Goal: Task Accomplishment & Management: Use online tool/utility

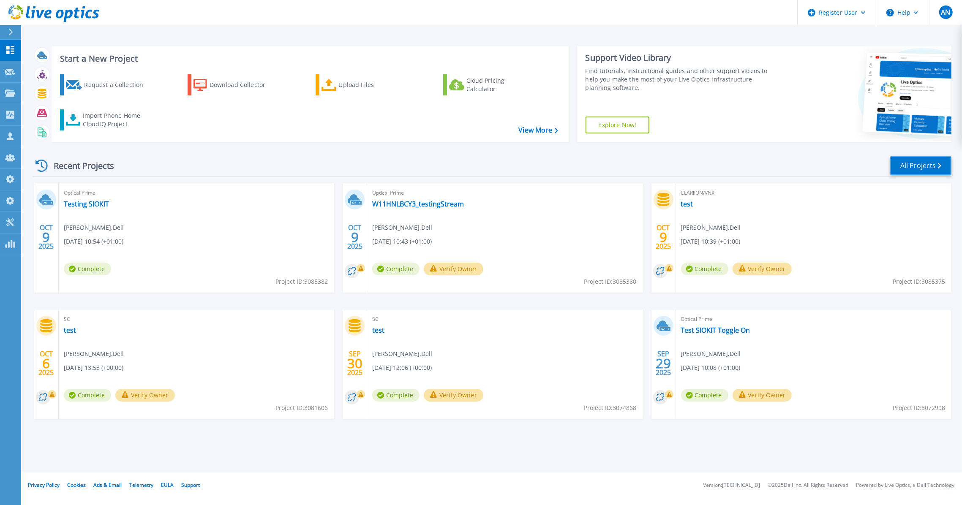
click at [906, 168] on link "All Projects" at bounding box center [920, 165] width 61 height 19
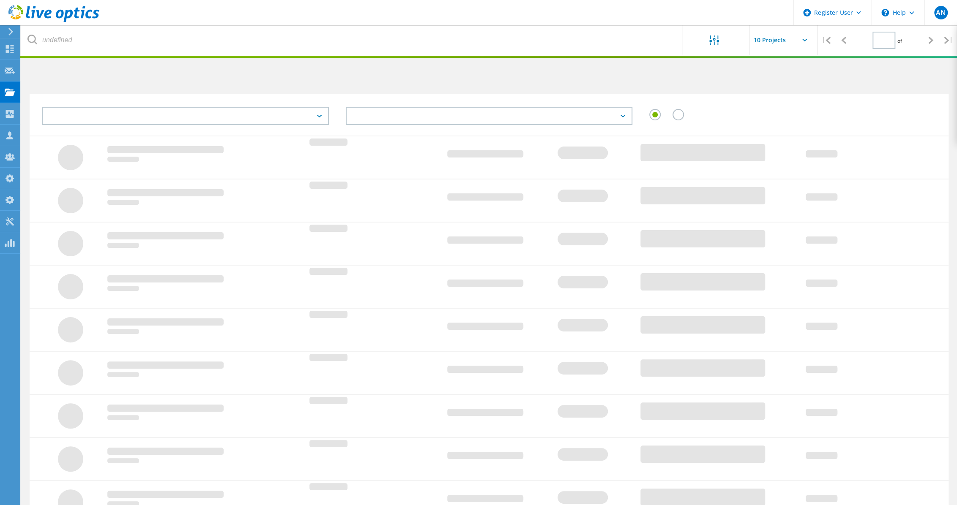
type input "1"
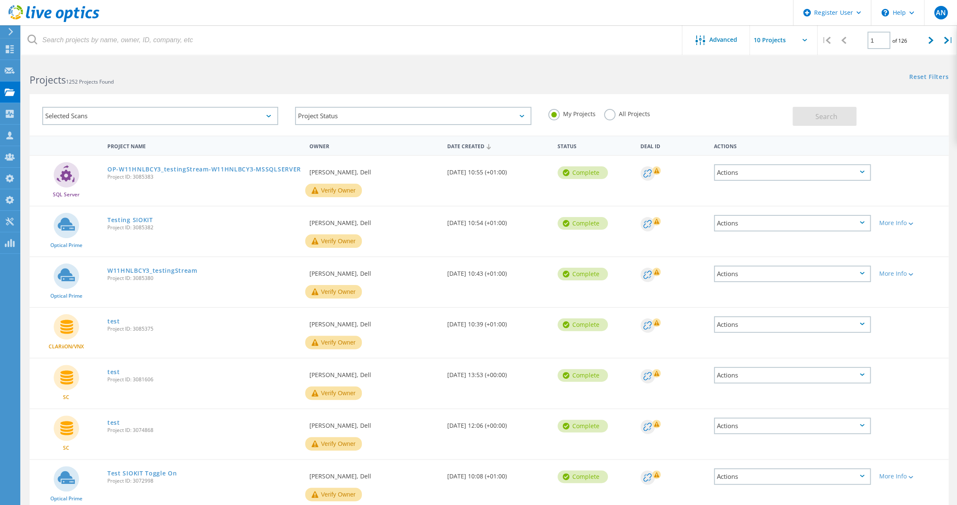
click at [81, 12] on icon at bounding box center [53, 13] width 91 height 17
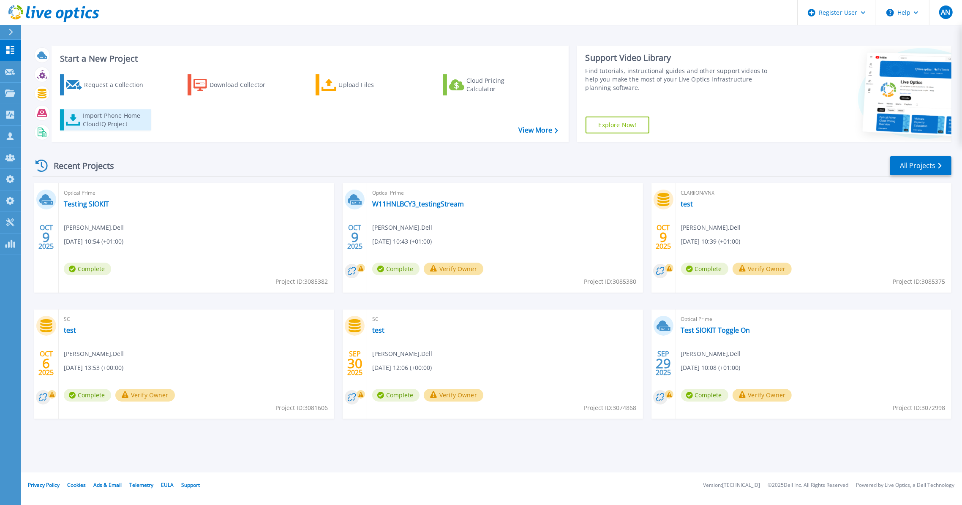
click at [129, 129] on link "Import Phone Home CloudIQ Project" at bounding box center [105, 119] width 91 height 21
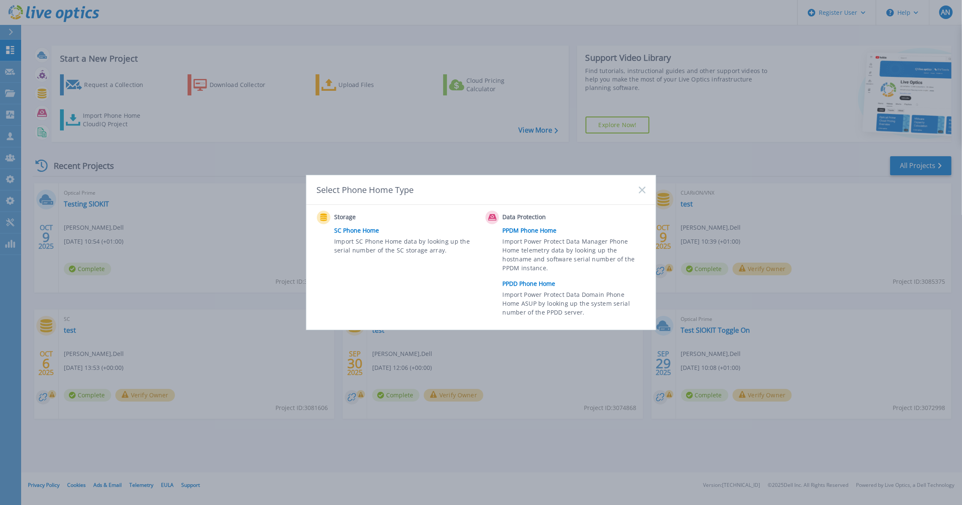
click at [528, 282] on link "PPDD Phone Home" at bounding box center [576, 284] width 147 height 13
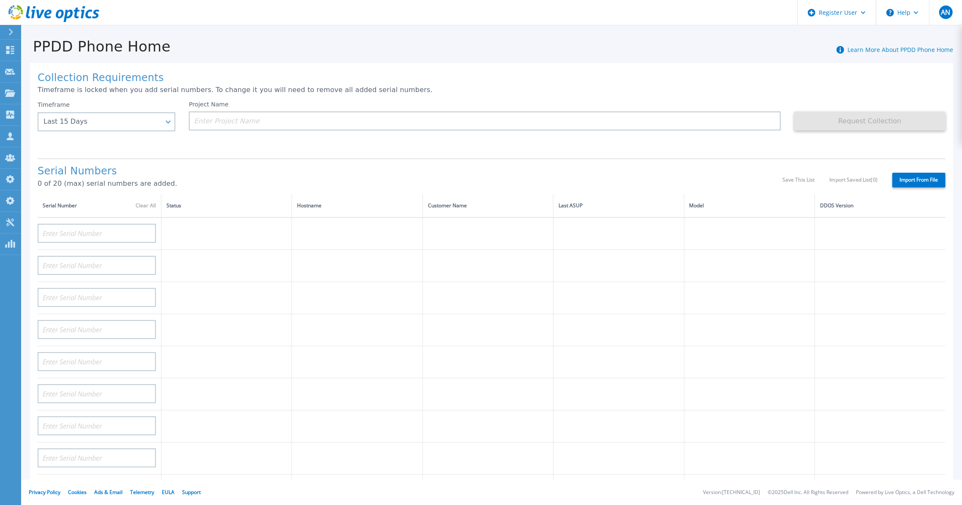
click at [917, 173] on label "Import From File" at bounding box center [918, 180] width 53 height 15
click at [0, 0] on input "Import From File" at bounding box center [0, 0] width 0 height 0
type input "APM00212517749"
type input "APM00171836329"
type input "APM00214914093"
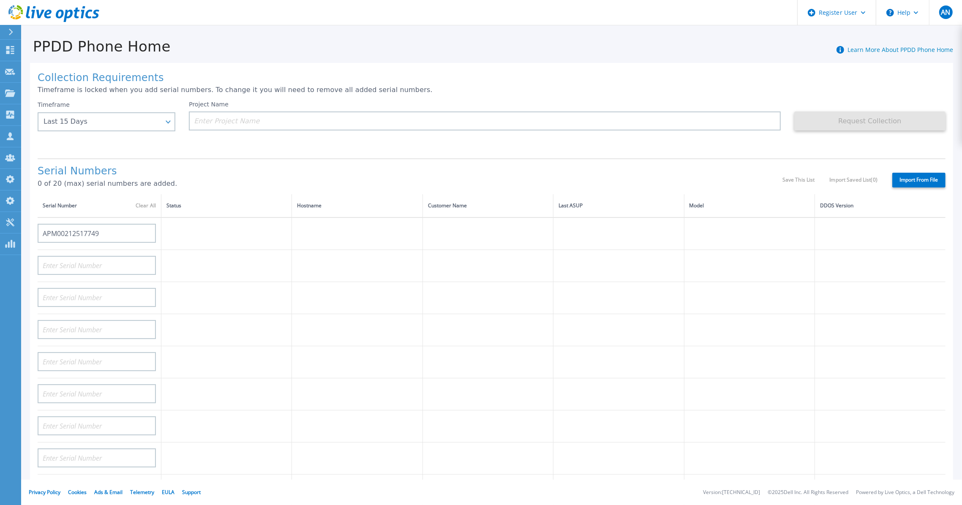
type input "APM00211700095"
type input "APX00232503745"
type input "AUDVMK7W3NDDSP"
type input "APM00201200598"
type input "APM00174422347"
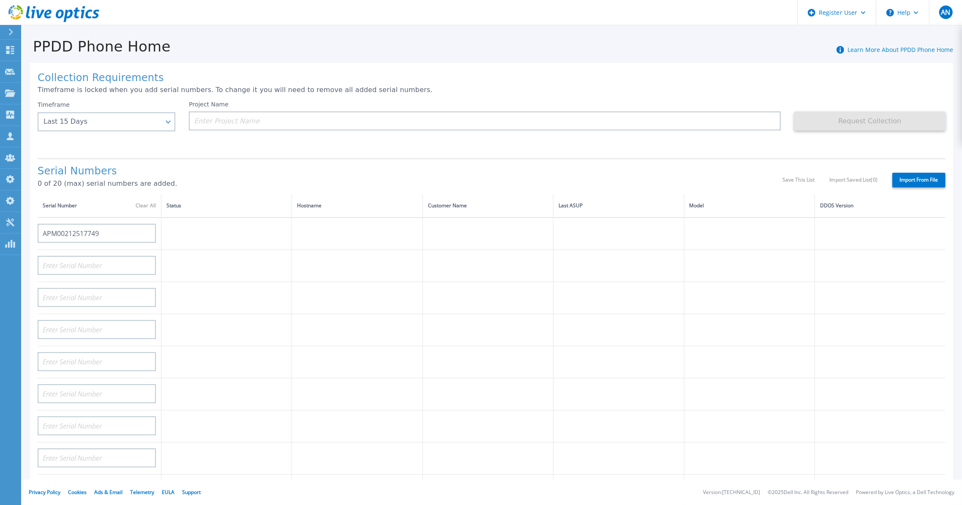
type input "APM00171414746"
type input "APM00181610916"
type input "APM00192901991"
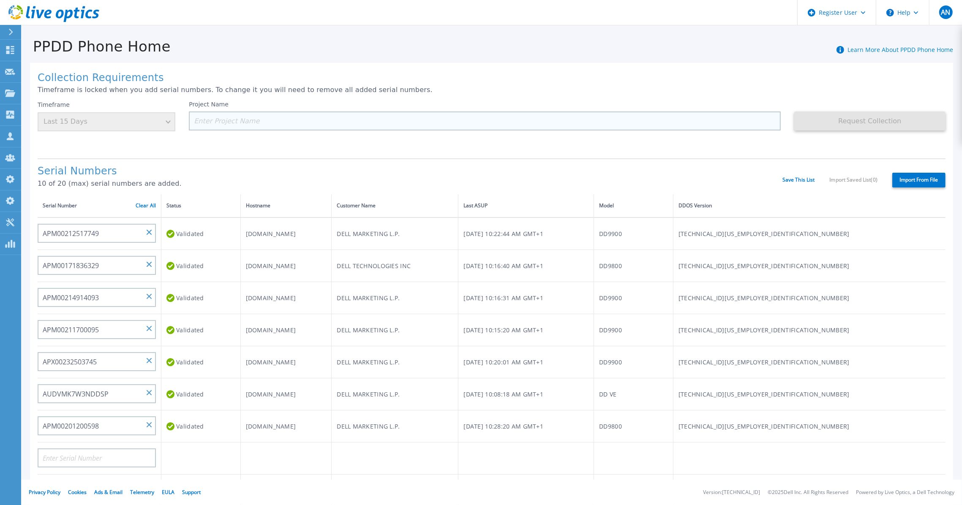
click at [292, 121] on input at bounding box center [485, 121] width 592 height 19
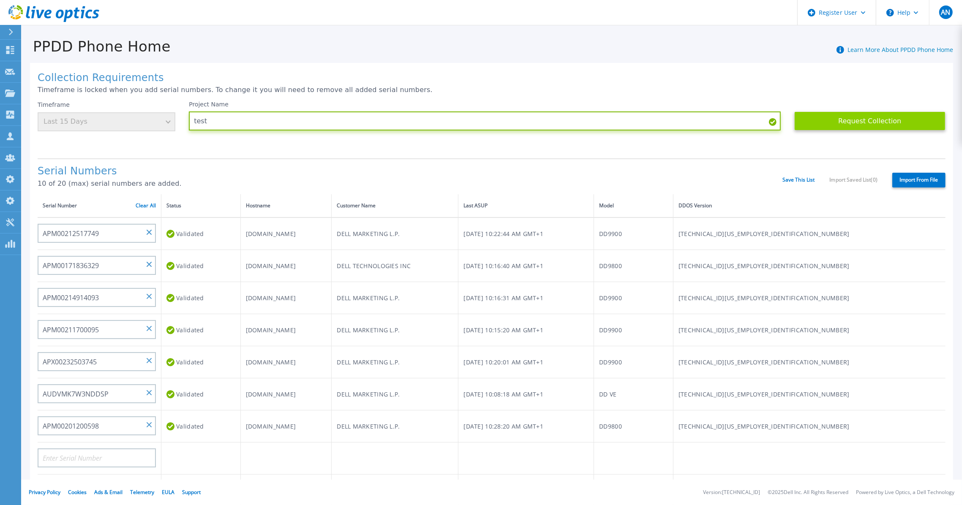
type input "test"
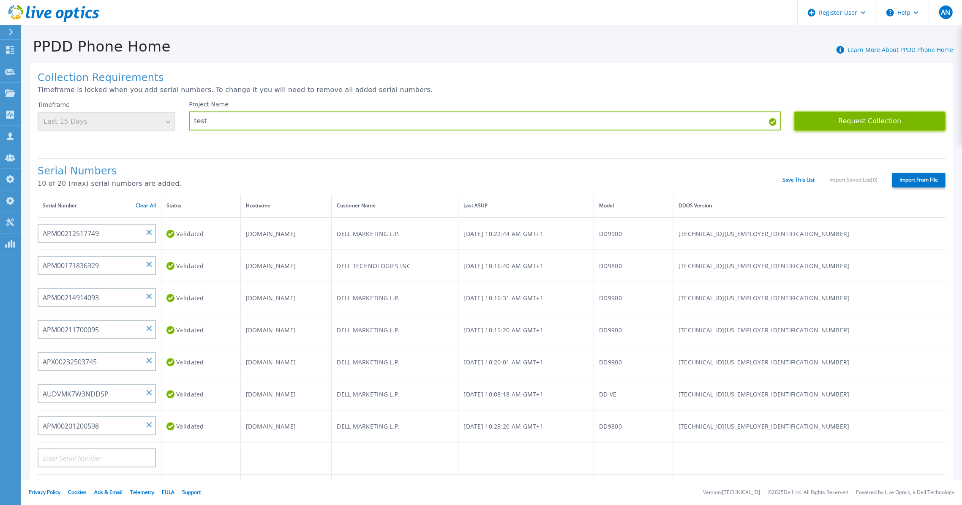
click at [849, 122] on button "Request Collection" at bounding box center [869, 121] width 151 height 19
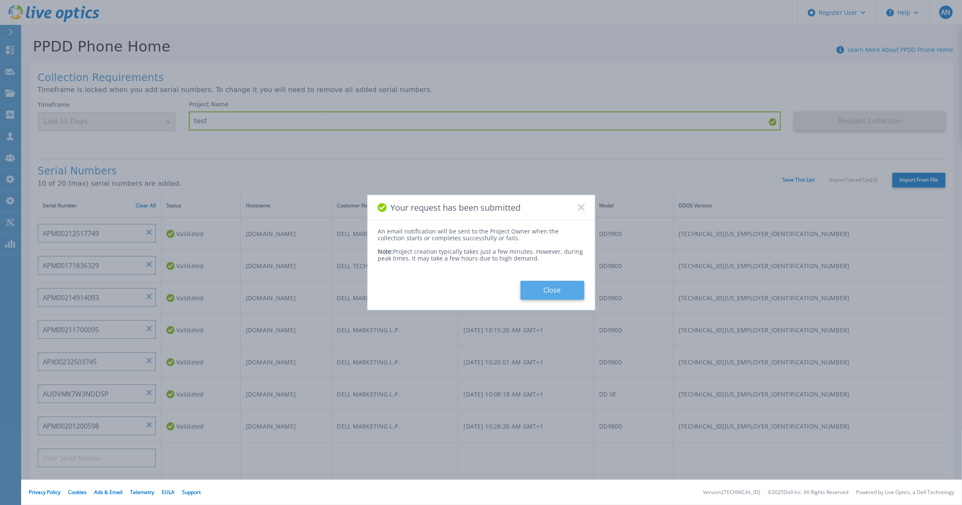
click at [544, 293] on button "Close" at bounding box center [553, 290] width 64 height 19
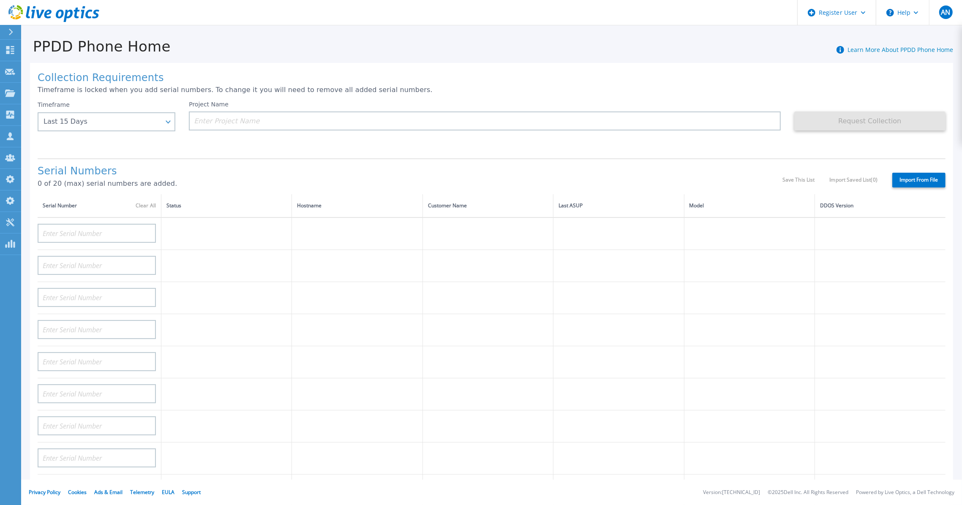
click at [72, 14] on icon at bounding box center [67, 16] width 9 height 12
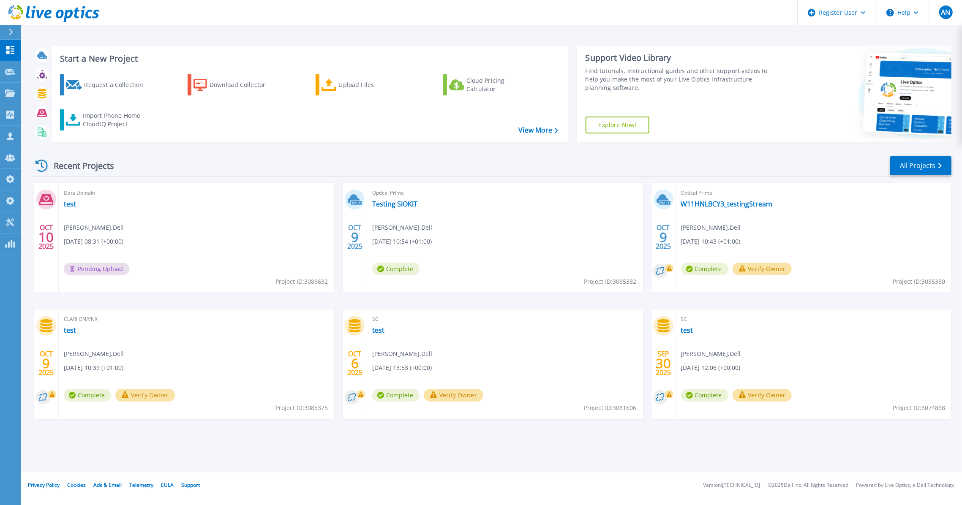
click at [237, 150] on div "Recent Projects All Projects OCT 10 2025 Data Domain test Anthony Nyhan , Dell …" at bounding box center [492, 296] width 919 height 294
click at [747, 204] on link "W11HNLBCY3_testingStream" at bounding box center [727, 204] width 92 height 8
click at [928, 160] on link "All Projects" at bounding box center [920, 165] width 61 height 19
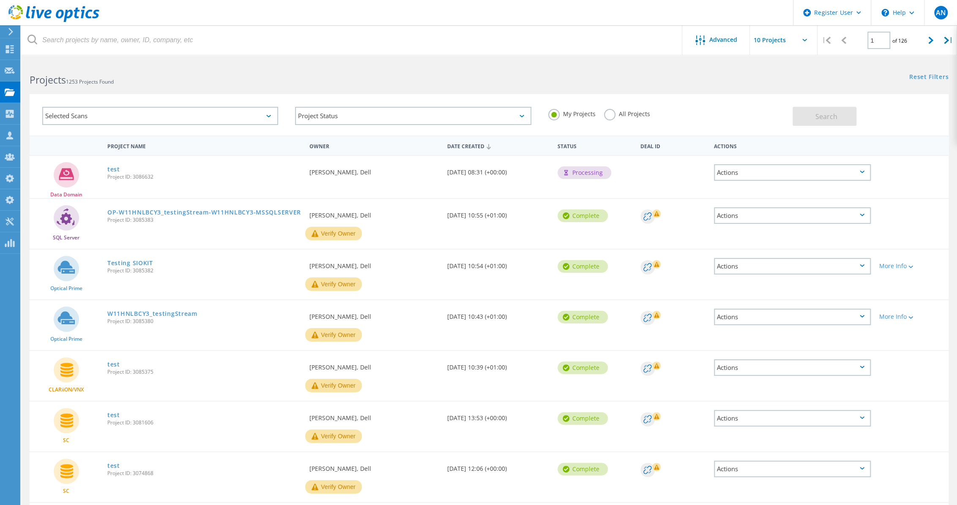
click at [236, 116] on div "Selected Scans" at bounding box center [160, 116] width 236 height 18
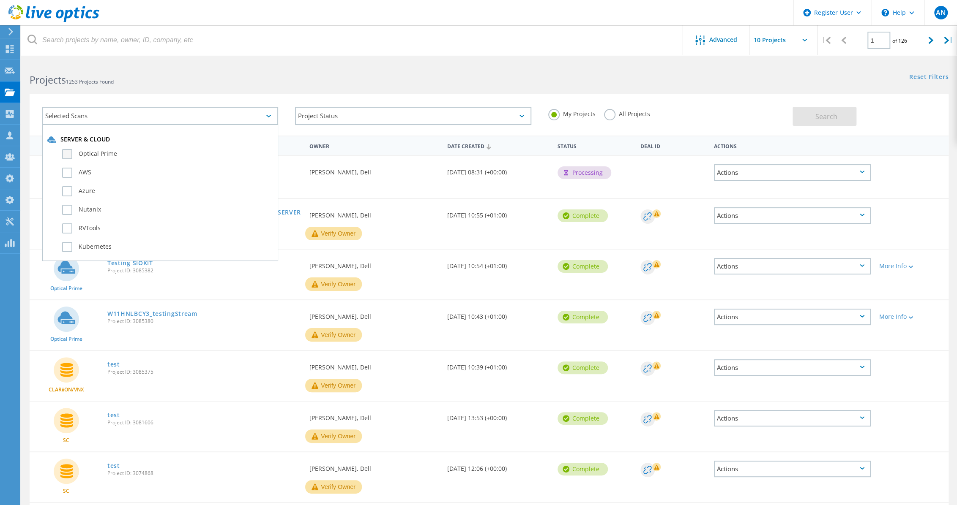
click at [87, 153] on label "Optical Prime" at bounding box center [167, 154] width 211 height 10
click at [0, 0] on input "Optical Prime" at bounding box center [0, 0] width 0 height 0
click at [421, 93] on div "Selected Scans 1 Server & Cloud Optical Prime AWS Azure Nutanix RVTools Kuberne…" at bounding box center [488, 110] width 935 height 52
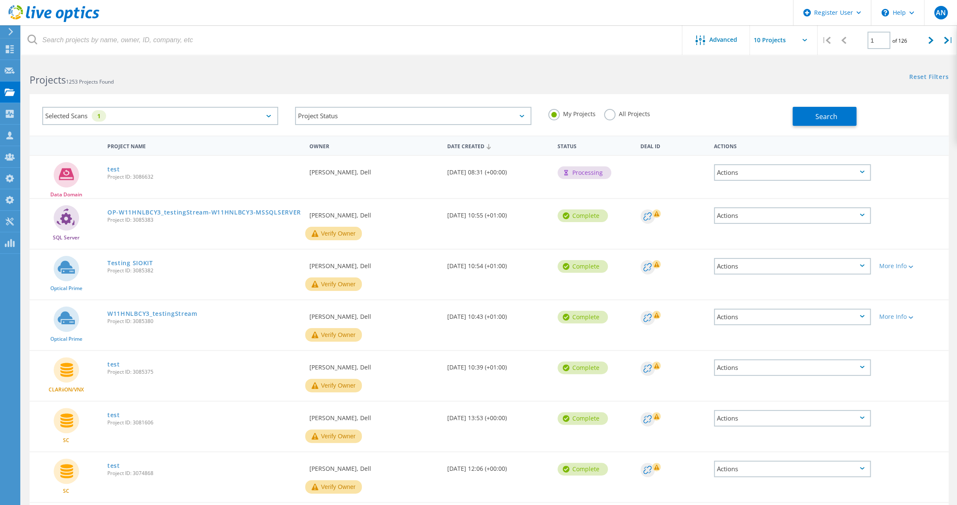
click at [610, 114] on label "All Projects" at bounding box center [627, 113] width 46 height 8
click at [0, 0] on input "All Projects" at bounding box center [0, 0] width 0 height 0
click at [569, 114] on label "My Projects" at bounding box center [571, 113] width 47 height 8
click at [0, 0] on input "My Projects" at bounding box center [0, 0] width 0 height 0
click at [824, 122] on button "Search" at bounding box center [824, 116] width 64 height 19
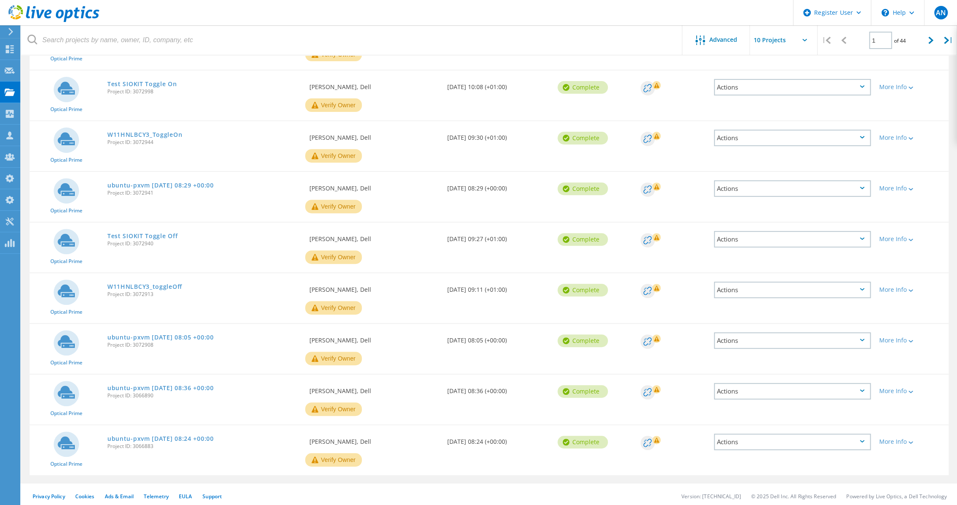
scroll to position [189, 0]
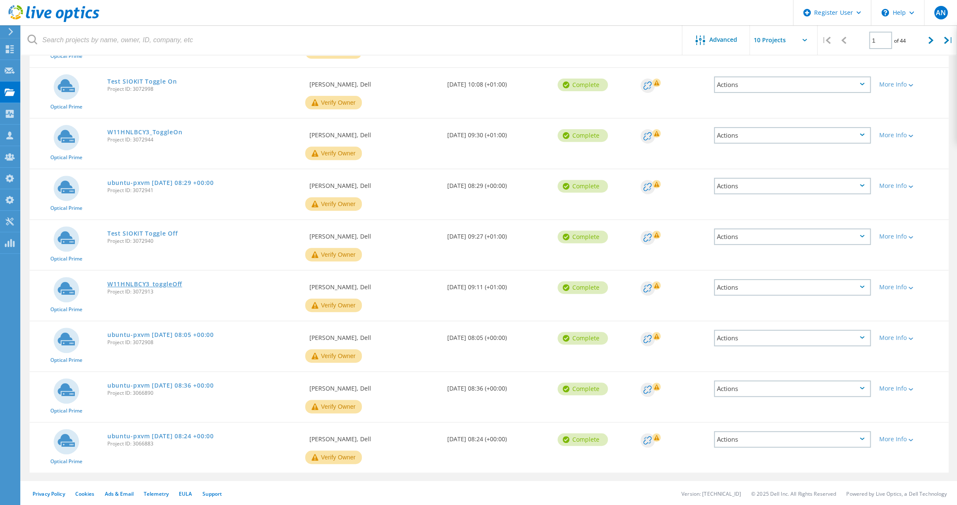
click at [143, 285] on link "W11HNLBCY3_toggleOff" at bounding box center [144, 284] width 75 height 6
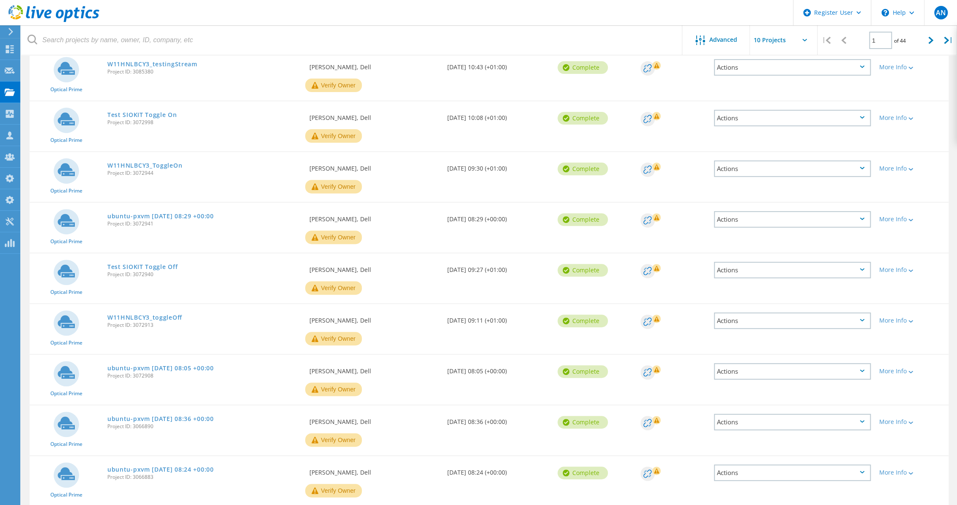
scroll to position [112, 0]
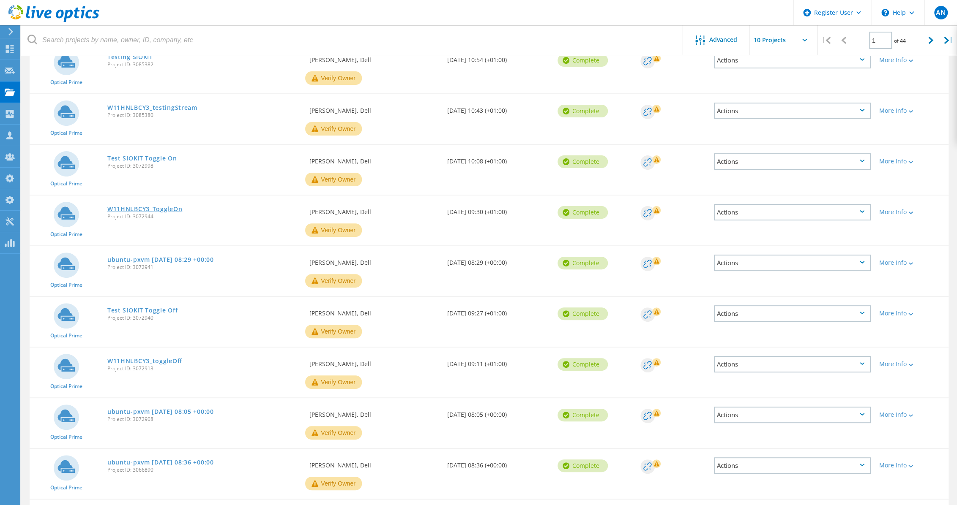
click at [166, 208] on link "W11HNLBCY3_ToggleOn" at bounding box center [144, 209] width 75 height 6
click at [933, 39] on icon at bounding box center [930, 40] width 5 height 7
type input "2"
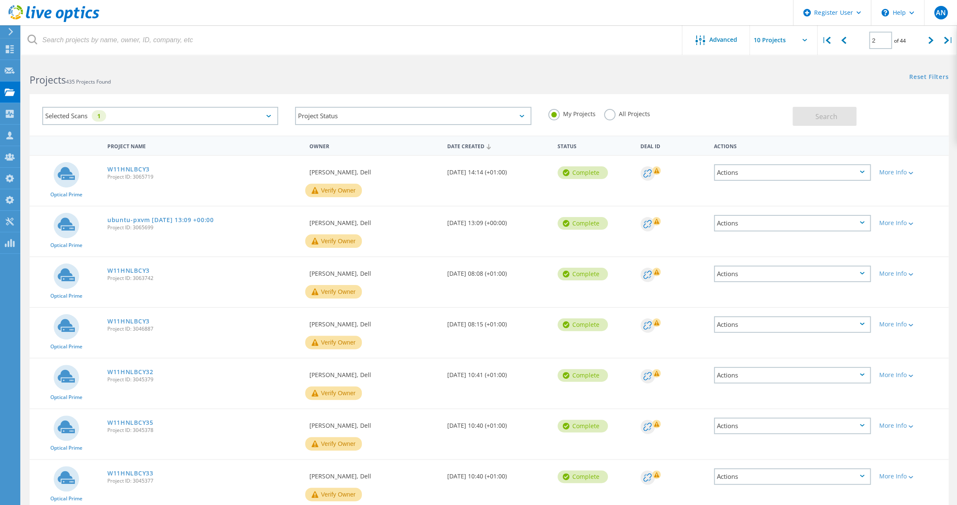
scroll to position [0, 0]
click at [139, 172] on link "W11HNLBCY3" at bounding box center [128, 169] width 42 height 6
click at [123, 269] on link "W11HNLBCY3" at bounding box center [128, 271] width 42 height 6
click at [129, 323] on link "W11HNLBCY3" at bounding box center [128, 322] width 42 height 6
click at [129, 377] on span "Project ID: 3045379" at bounding box center [204, 379] width 194 height 5
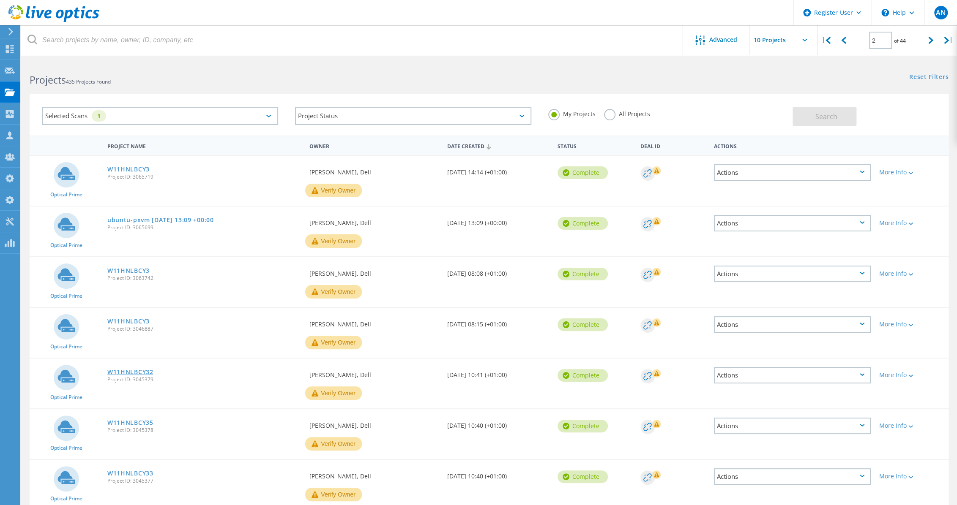
click at [130, 373] on link "W11HNLBCY32" at bounding box center [130, 372] width 46 height 6
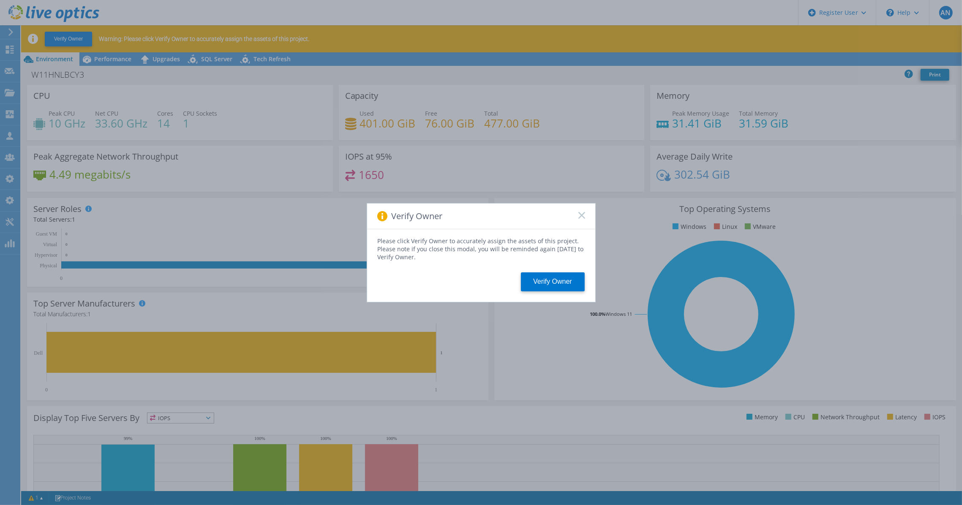
click at [583, 215] on rect at bounding box center [581, 215] width 7 height 7
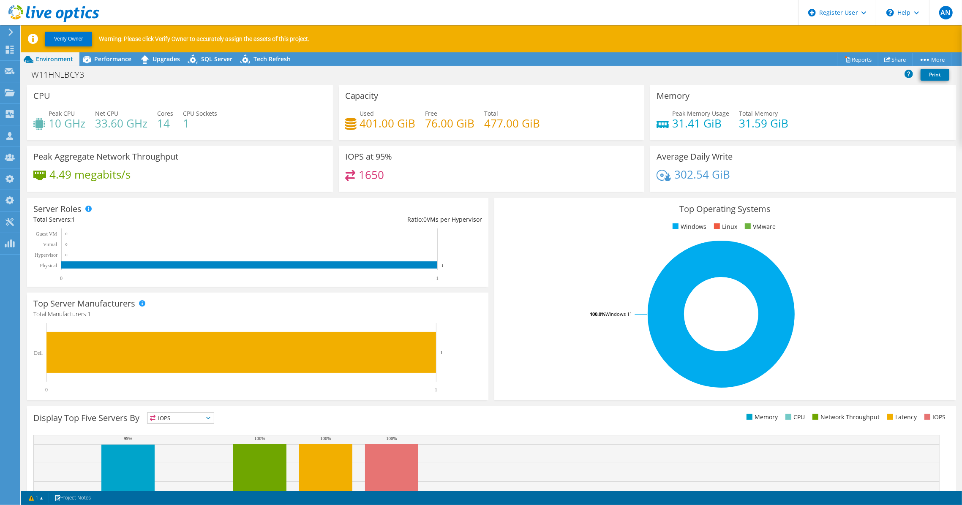
click at [161, 51] on div "Verify Owner Warning: Please click Verify Owner to accurately assign the assets…" at bounding box center [498, 38] width 955 height 27
click at [161, 56] on span "Upgrades" at bounding box center [166, 59] width 27 height 8
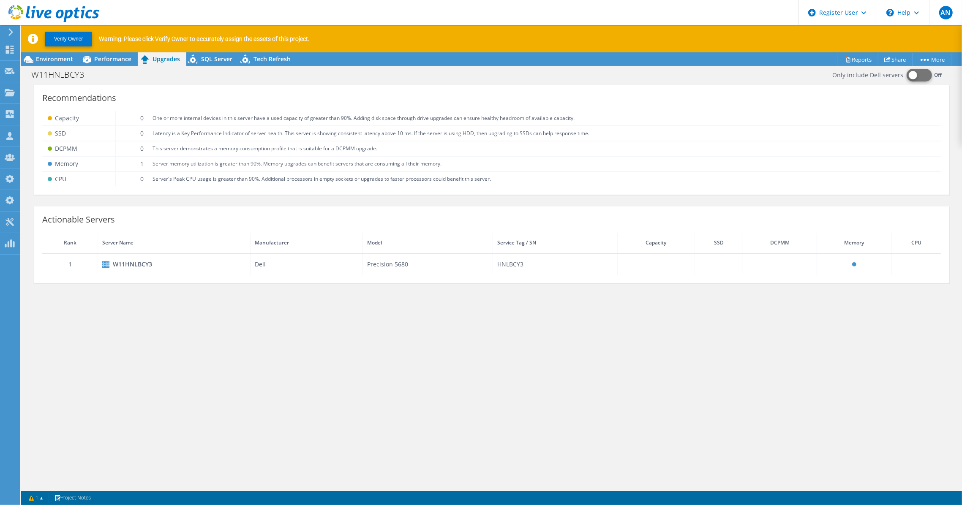
click at [920, 69] on button at bounding box center [919, 75] width 25 height 13
click at [917, 70] on button at bounding box center [919, 75] width 25 height 13
click at [391, 365] on div "Only include Dell servers Off Recommendations Capacity 0 One or more internal d…" at bounding box center [491, 299] width 941 height 434
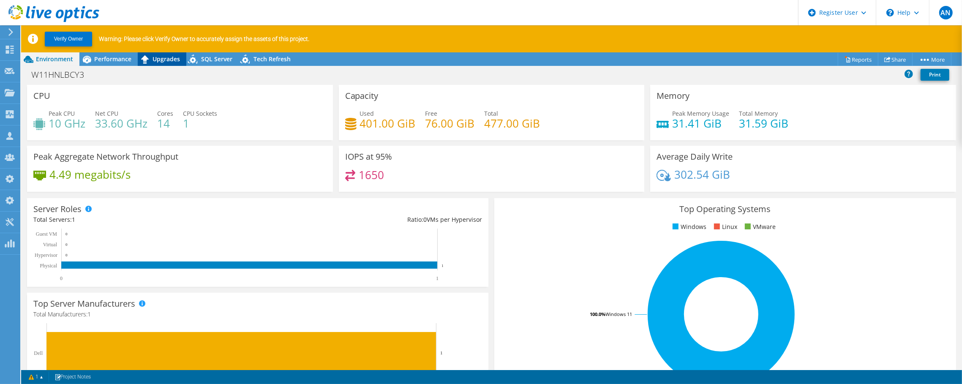
click at [166, 62] on span "Upgrades" at bounding box center [166, 59] width 27 height 8
